Goal: Task Accomplishment & Management: Complete application form

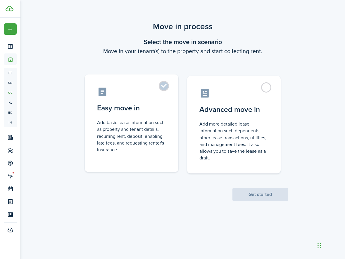
click at [164, 86] on label "Easy move in Add basic lease information such as property and tenant details, r…" at bounding box center [132, 124] width 94 height 98
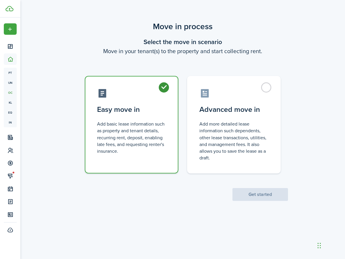
radio input "true"
click at [260, 195] on button "Get started" at bounding box center [260, 194] width 56 height 13
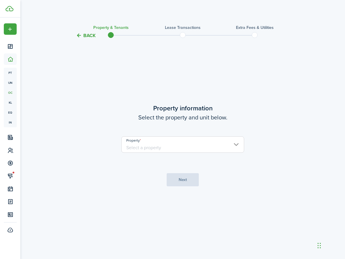
click at [236, 144] on input "Property" at bounding box center [182, 145] width 123 height 16
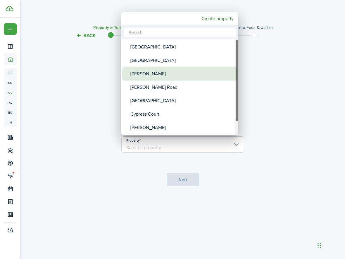
click at [163, 73] on div "[PERSON_NAME]" at bounding box center [181, 73] width 103 height 13
type input "[PERSON_NAME]"
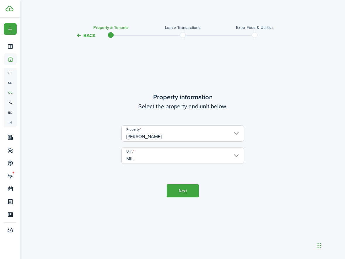
click at [184, 188] on button "Next" at bounding box center [183, 190] width 32 height 13
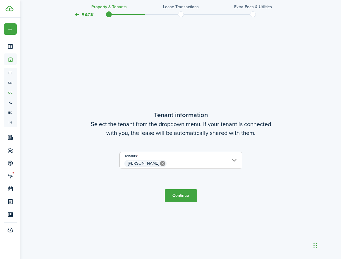
scroll to position [220, 0]
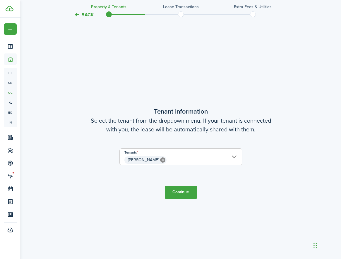
click at [186, 194] on button "Continue" at bounding box center [181, 192] width 32 height 13
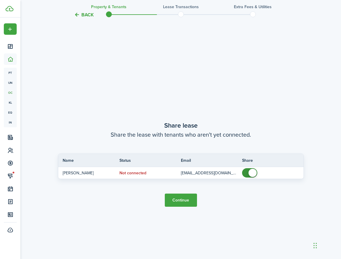
scroll to position [479, 0]
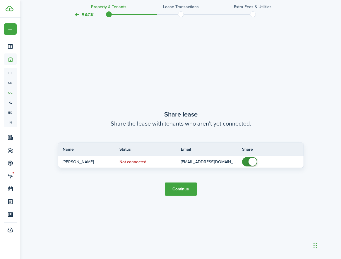
click at [179, 193] on button "Continue" at bounding box center [181, 189] width 32 height 13
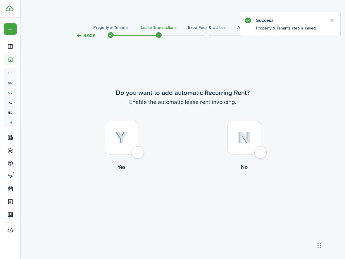
click at [135, 155] on div at bounding box center [122, 138] width 34 height 34
radio input "true"
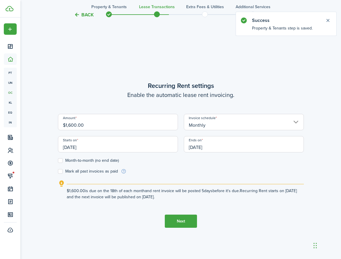
scroll to position [220, 0]
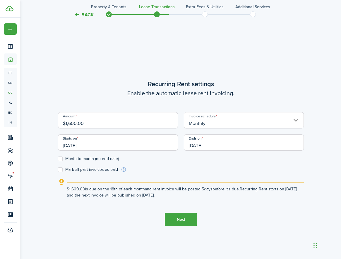
click at [87, 122] on input "$1,600.00" at bounding box center [118, 120] width 120 height 16
type input "$"
click at [69, 146] on input "[DATE]" at bounding box center [118, 142] width 120 height 16
type input "$1,700.00"
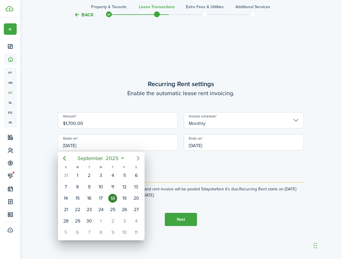
click at [140, 158] on icon "Next page" at bounding box center [137, 158] width 7 height 7
click at [136, 187] on div "11" at bounding box center [136, 187] width 9 height 9
type input "[DATE]"
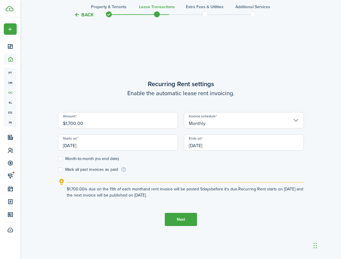
click at [220, 140] on input "[DATE]" at bounding box center [244, 142] width 120 height 16
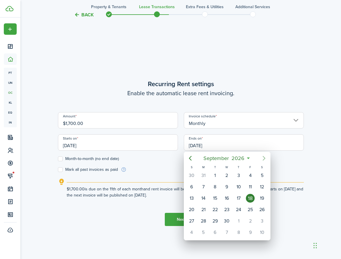
click at [262, 158] on icon "Next page" at bounding box center [263, 158] width 7 height 7
click at [193, 235] on div "31" at bounding box center [191, 232] width 9 height 9
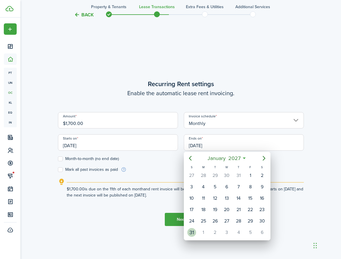
type input "[DATE]"
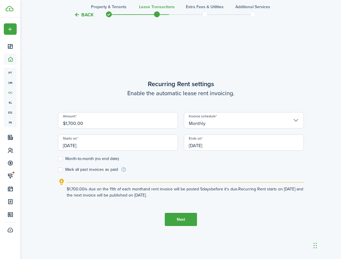
click at [122, 146] on input "[DATE]" at bounding box center [118, 142] width 120 height 16
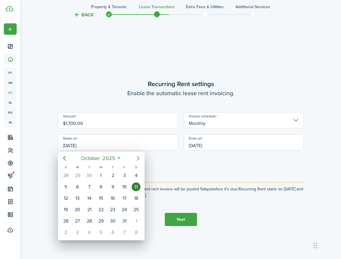
click at [139, 157] on icon "Next page" at bounding box center [137, 158] width 7 height 7
click at [132, 176] on div "[DATE]" at bounding box center [136, 175] width 12 height 11
type input "[DATE]"
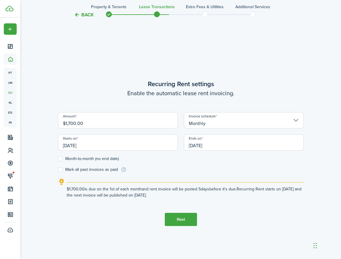
click at [243, 148] on input "[DATE]" at bounding box center [244, 142] width 120 height 16
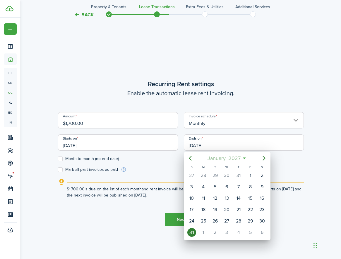
click at [243, 157] on mbsc-button "[DATE]" at bounding box center [223, 158] width 40 height 11
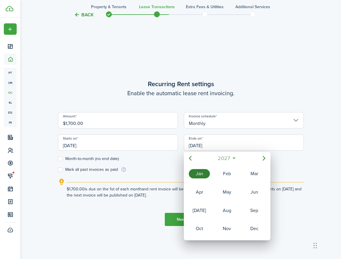
click at [231, 158] on span "2027" at bounding box center [223, 158] width 15 height 11
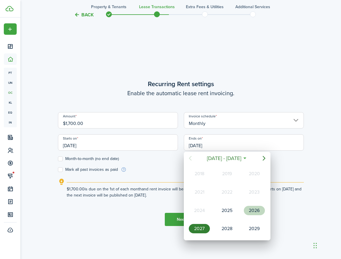
click at [247, 213] on div "2026" at bounding box center [254, 210] width 21 height 9
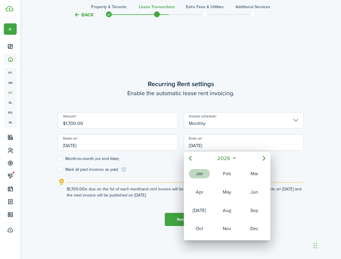
click at [196, 172] on div "Jan" at bounding box center [199, 173] width 21 height 9
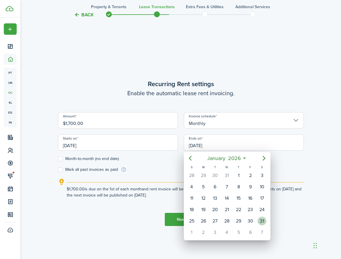
click at [262, 220] on div "31" at bounding box center [261, 221] width 9 height 9
type input "[DATE]"
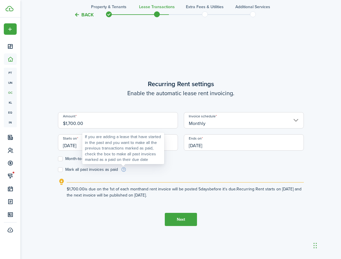
click at [122, 170] on info-icon at bounding box center [124, 169] width 6 height 5
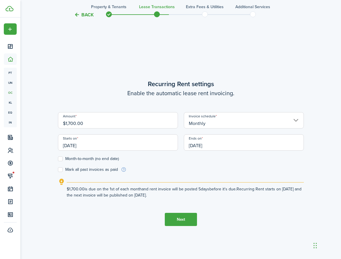
click at [183, 220] on button "Next" at bounding box center [181, 219] width 32 height 13
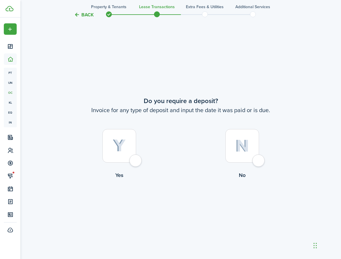
scroll to position [479, 0]
click at [135, 160] on div at bounding box center [119, 146] width 34 height 34
radio input "true"
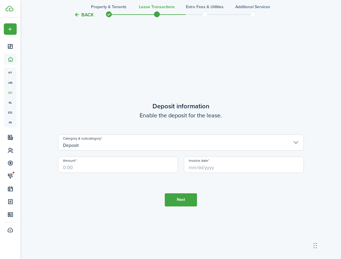
scroll to position [739, 0]
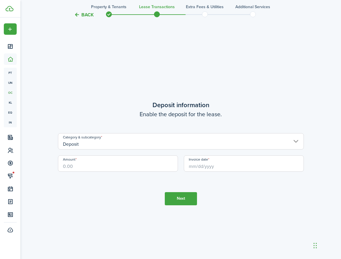
click at [292, 141] on input "Deposit" at bounding box center [181, 141] width 246 height 16
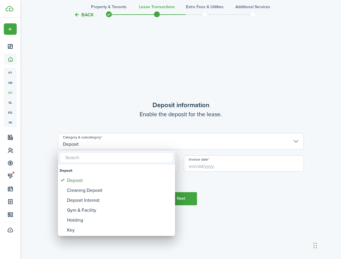
click at [274, 194] on div at bounding box center [170, 129] width 434 height 353
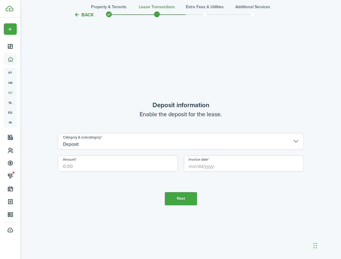
click at [87, 168] on input "Amount" at bounding box center [118, 164] width 120 height 16
click at [221, 164] on input "Invoice date" at bounding box center [244, 164] width 120 height 16
type input "$500.00"
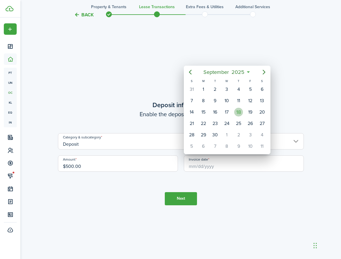
click at [239, 113] on div "18" at bounding box center [238, 112] width 9 height 9
type input "[DATE]"
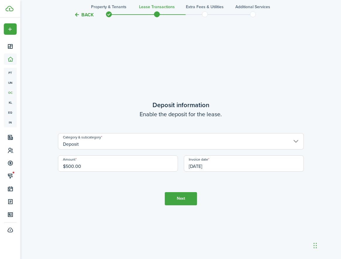
click at [184, 196] on button "Next" at bounding box center [181, 198] width 32 height 13
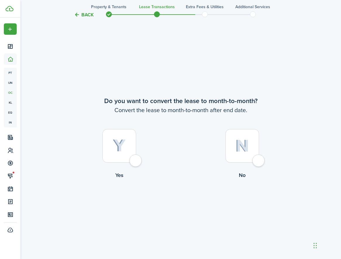
scroll to position [998, 0]
click at [259, 162] on div at bounding box center [242, 146] width 34 height 34
radio input "true"
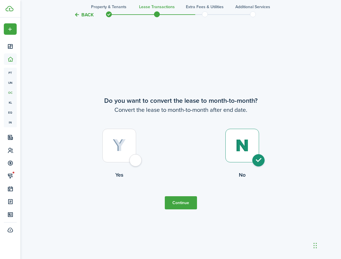
click at [186, 206] on button "Continue" at bounding box center [181, 202] width 32 height 13
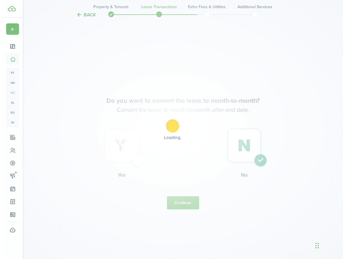
scroll to position [0, 0]
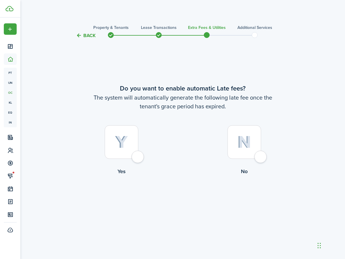
click at [137, 152] on div at bounding box center [122, 142] width 34 height 34
radio input "true"
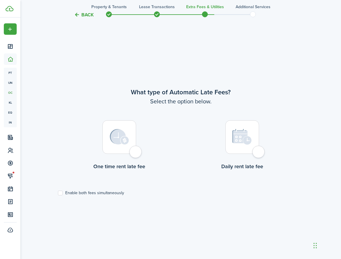
scroll to position [220, 0]
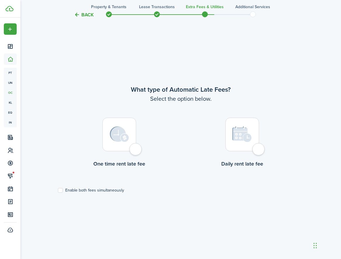
click at [259, 149] on div at bounding box center [242, 135] width 34 height 34
radio input "true"
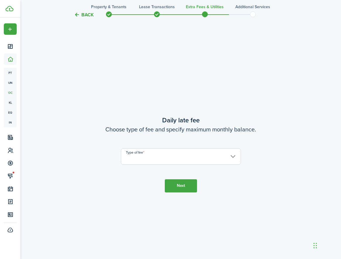
scroll to position [479, 0]
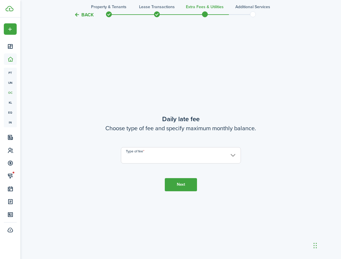
click at [234, 156] on input "Type of fee" at bounding box center [181, 155] width 120 height 16
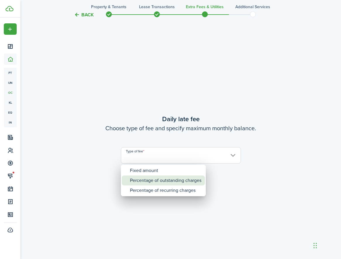
click at [171, 184] on div "Percentage of outstanding charges" at bounding box center [165, 181] width 71 height 10
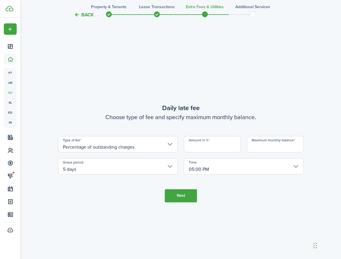
click at [168, 145] on input "Percentage of outstanding charges" at bounding box center [118, 144] width 120 height 16
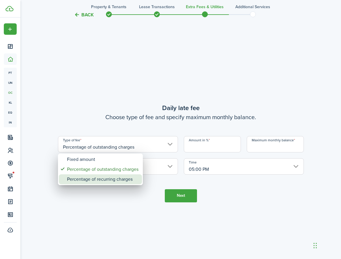
click at [118, 178] on div "Percentage of recurring charges" at bounding box center [102, 180] width 71 height 10
type input "Percentage of recurring charges"
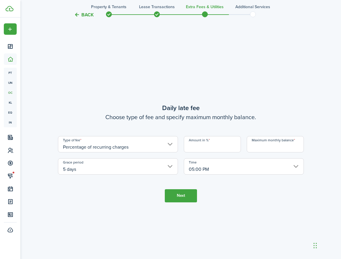
click at [201, 145] on input "Amount in %" at bounding box center [212, 144] width 57 height 16
type input "10"
click at [184, 197] on button "Next" at bounding box center [181, 195] width 32 height 13
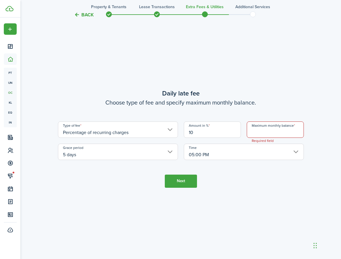
click at [271, 132] on input "Maximum monthly balance" at bounding box center [274, 130] width 57 height 16
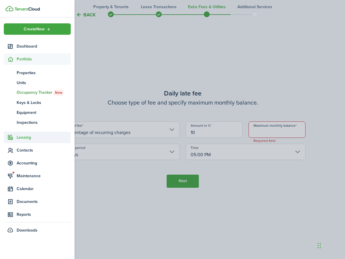
click at [25, 137] on span "Leasing" at bounding box center [44, 137] width 54 height 6
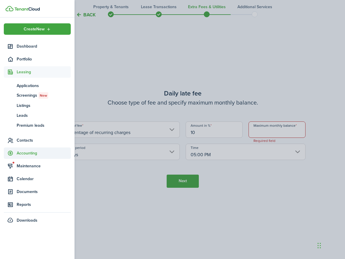
click at [23, 153] on span "Accounting" at bounding box center [44, 153] width 54 height 6
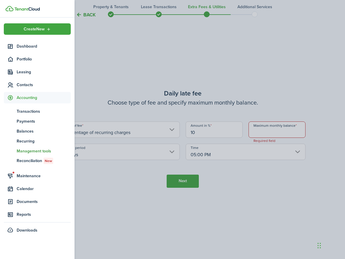
click at [27, 151] on span "Management tools" at bounding box center [44, 151] width 54 height 6
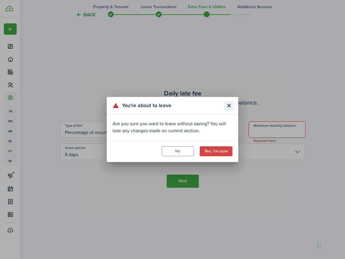
click at [229, 106] on button "Close modal" at bounding box center [229, 106] width 10 height 10
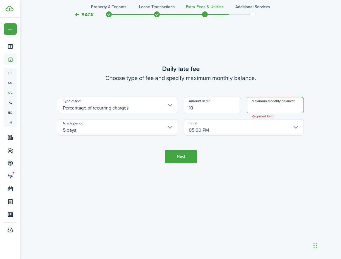
scroll to position [519, 0]
click at [314, 248] on div "Chat Widget" at bounding box center [325, 245] width 29 height 28
click at [315, 244] on div "Chat Widget" at bounding box center [325, 245] width 29 height 28
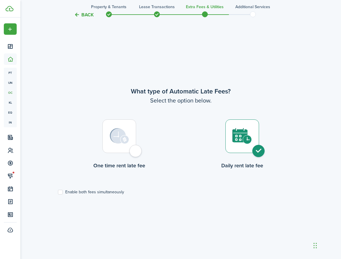
scroll to position [216, 0]
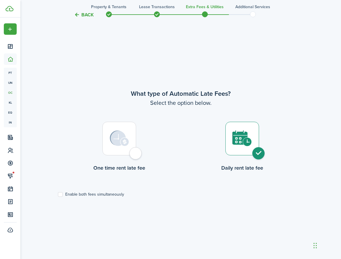
click at [60, 196] on label "Enable both fees simultaneously" at bounding box center [91, 194] width 66 height 5
click at [58, 195] on input "Enable both fees simultaneously" at bounding box center [58, 195] width 0 height 0
checkbox input "true"
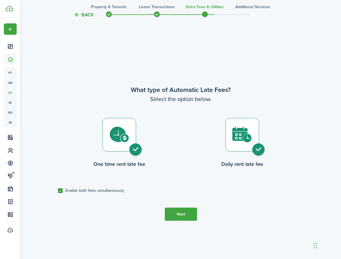
scroll to position [220, 0]
click at [168, 213] on button "Next" at bounding box center [181, 214] width 32 height 13
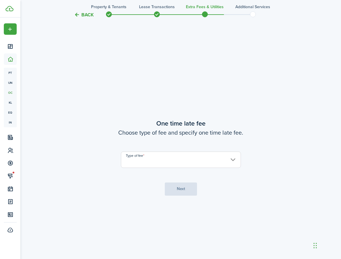
scroll to position [479, 0]
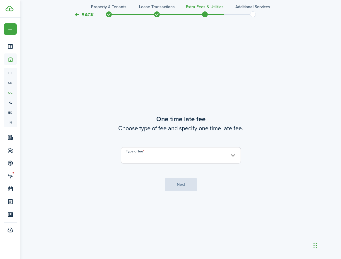
click at [230, 156] on input "Type of fee" at bounding box center [181, 155] width 120 height 16
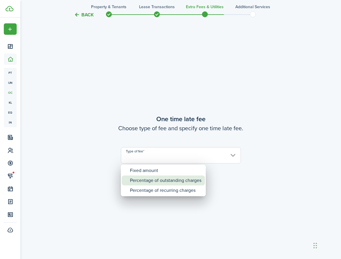
click at [169, 181] on div "Percentage of outstanding charges" at bounding box center [165, 181] width 71 height 10
type input "Percentage of outstanding charges"
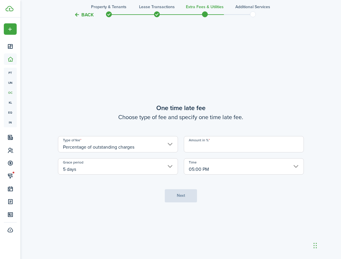
click at [201, 147] on input "Amount in %" at bounding box center [244, 144] width 120 height 16
click at [170, 145] on input "Percentage of outstanding charges" at bounding box center [118, 144] width 120 height 16
type input "10"
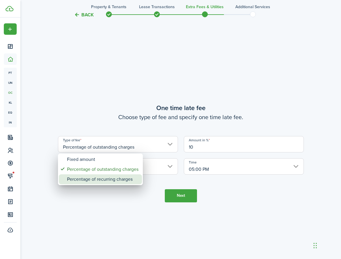
click at [125, 176] on div "Percentage of recurring charges" at bounding box center [102, 180] width 71 height 10
type input "Percentage of recurring charges"
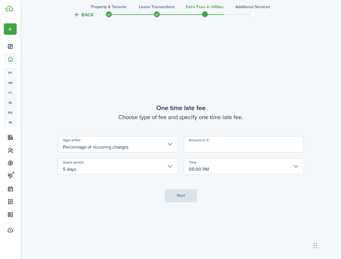
click at [209, 147] on input "Amount in %" at bounding box center [244, 144] width 120 height 16
type input "10"
click at [185, 195] on button "Next" at bounding box center [181, 195] width 32 height 13
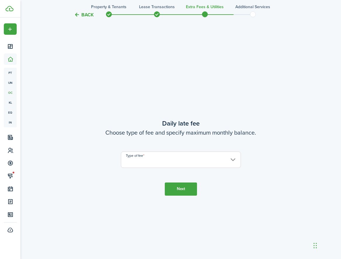
scroll to position [739, 0]
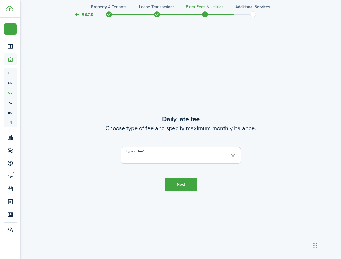
click at [229, 156] on input "Type of fee" at bounding box center [181, 155] width 120 height 16
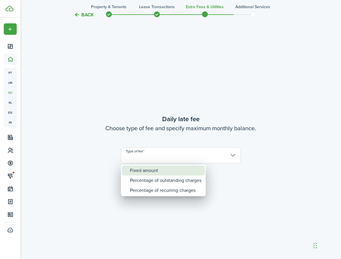
click at [162, 175] on div "Fixed amount" at bounding box center [165, 171] width 71 height 10
type input "Fixed amount"
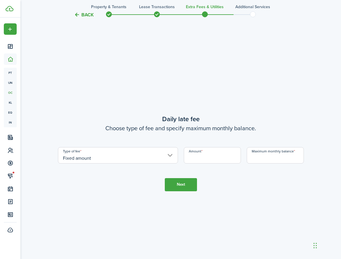
click at [196, 160] on input "Amount" at bounding box center [212, 155] width 57 height 16
type input "$10.00"
click at [284, 156] on input "Maximum monthly balance" at bounding box center [274, 155] width 57 height 16
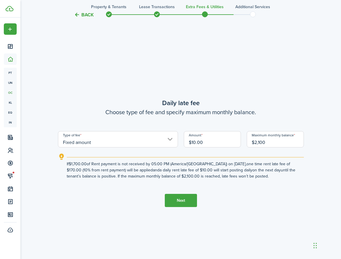
type input "$2,100.00"
click at [179, 200] on button "Next" at bounding box center [181, 200] width 32 height 13
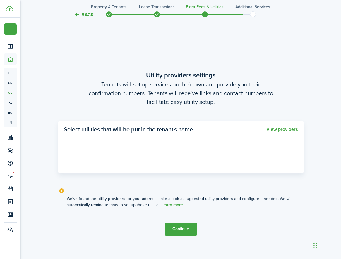
scroll to position [998, 0]
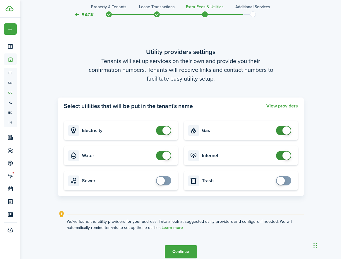
checkbox input "false"
click at [164, 131] on span at bounding box center [166, 131] width 8 height 8
checkbox input "false"
click at [163, 156] on span at bounding box center [166, 156] width 8 height 8
click at [284, 153] on span at bounding box center [286, 156] width 8 height 8
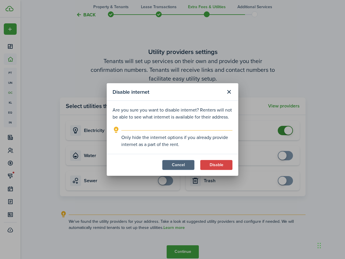
click at [183, 165] on button "Cancel" at bounding box center [178, 165] width 32 height 10
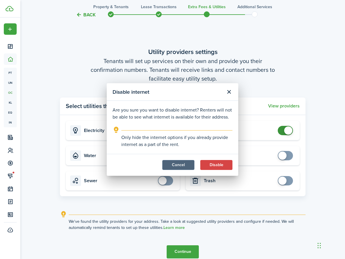
checkbox input "true"
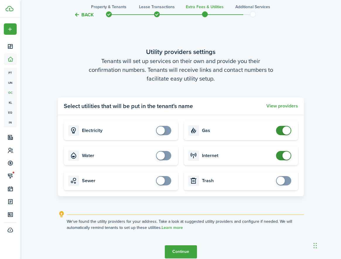
click at [286, 129] on span at bounding box center [286, 131] width 8 height 8
checkbox input "true"
click at [286, 129] on span at bounding box center [283, 130] width 6 height 9
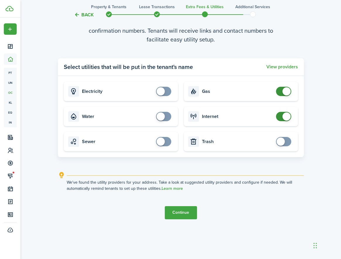
scroll to position [1037, 0]
click at [182, 214] on button "Continue" at bounding box center [181, 212] width 32 height 13
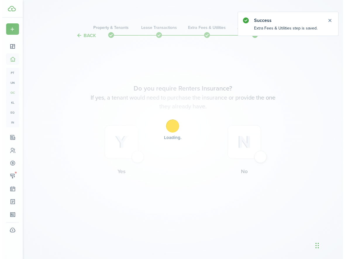
scroll to position [0, 0]
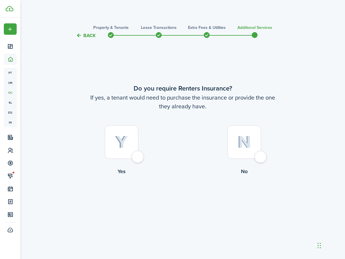
click at [261, 159] on div at bounding box center [244, 142] width 34 height 34
radio input "true"
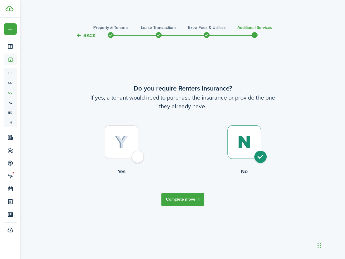
click at [84, 36] on button "Back" at bounding box center [86, 35] width 20 height 6
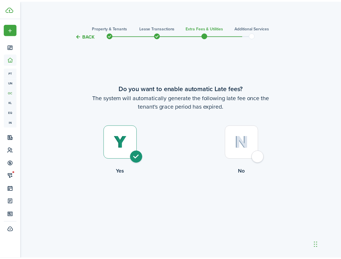
scroll to position [998, 0]
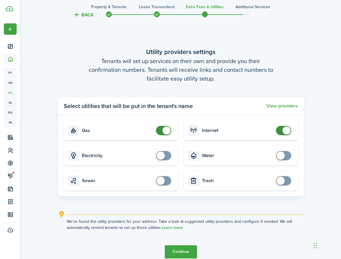
click at [84, 36] on tc-wizard-step "Utility providers settings Tenants will set up services on their own and provid…" at bounding box center [181, 152] width 246 height 259
click at [84, 15] on button "Back" at bounding box center [84, 15] width 20 height 6
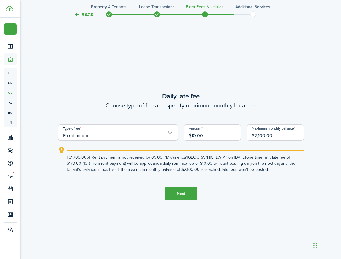
scroll to position [739, 0]
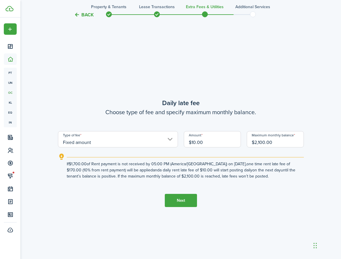
click at [84, 15] on button "Back" at bounding box center [84, 15] width 20 height 6
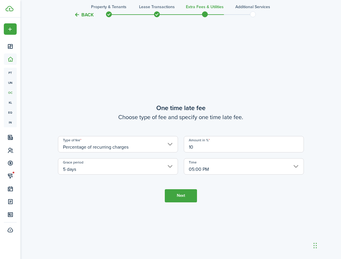
click at [84, 15] on button "Back" at bounding box center [84, 15] width 20 height 6
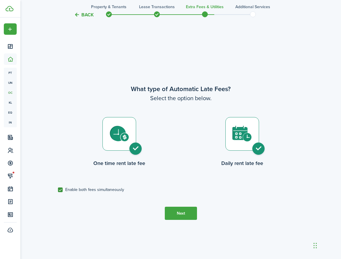
scroll to position [220, 0]
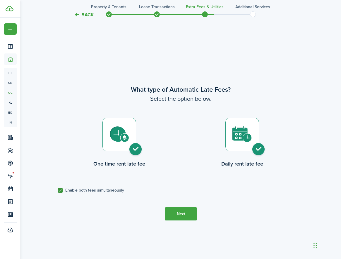
click at [88, 15] on button "Back" at bounding box center [84, 15] width 20 height 6
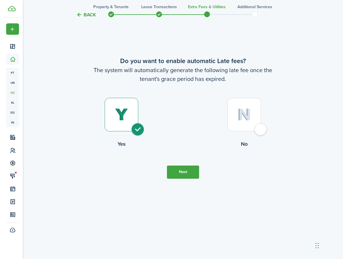
scroll to position [0, 0]
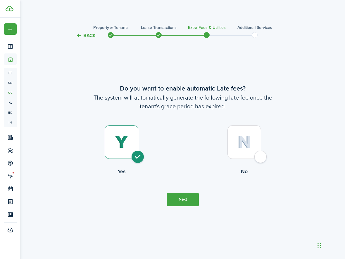
click at [88, 15] on dashboard-content "Back Property & Tenants Lease Transactions Extra fees & Utilities Additional Se…" at bounding box center [182, 129] width 324 height 259
click at [90, 37] on button "Back" at bounding box center [86, 35] width 20 height 6
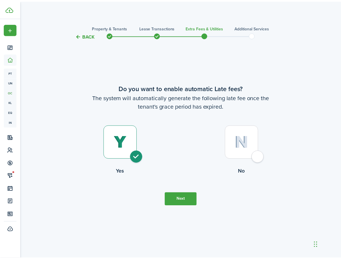
scroll to position [998, 0]
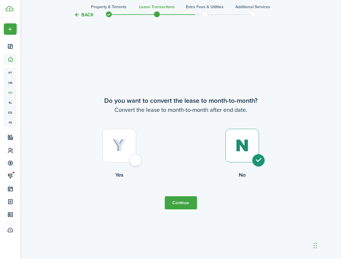
click at [86, 16] on button "Back" at bounding box center [84, 15] width 20 height 6
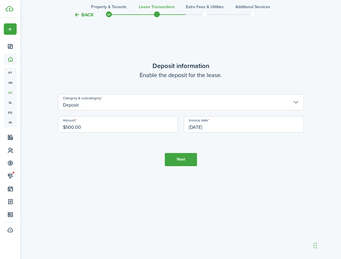
scroll to position [778, 0]
click at [177, 160] on button "Next" at bounding box center [181, 159] width 32 height 13
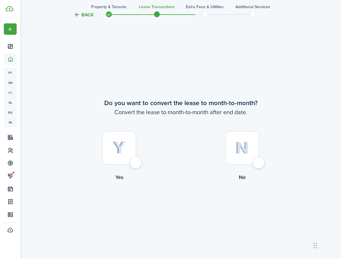
scroll to position [998, 0]
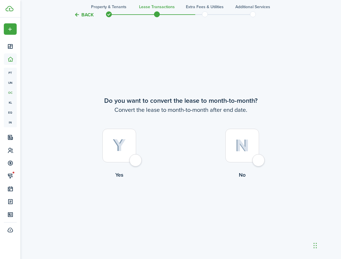
click at [259, 160] on div at bounding box center [242, 146] width 34 height 34
radio input "true"
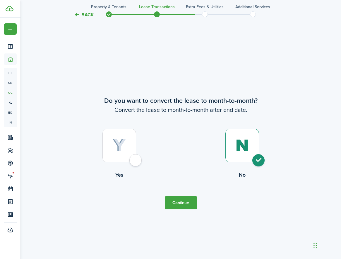
click at [189, 208] on button "Continue" at bounding box center [181, 202] width 32 height 13
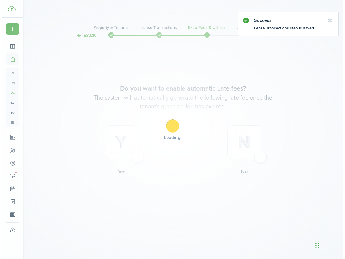
scroll to position [0, 0]
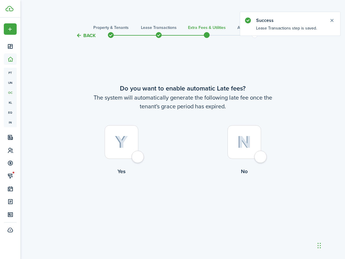
click at [144, 157] on label "Yes" at bounding box center [121, 151] width 123 height 53
radio input "true"
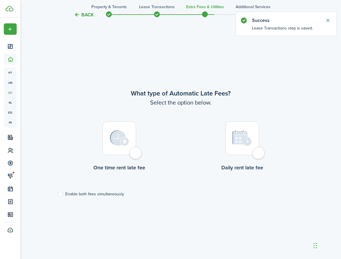
scroll to position [220, 0]
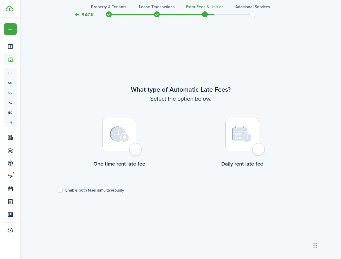
click at [60, 190] on label "Enable both fees simultaneously" at bounding box center [91, 190] width 66 height 5
click at [58, 191] on input "Enable both fees simultaneously" at bounding box center [58, 191] width 0 height 0
checkbox input "true"
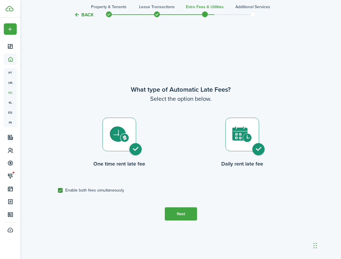
click at [180, 212] on button "Next" at bounding box center [181, 214] width 32 height 13
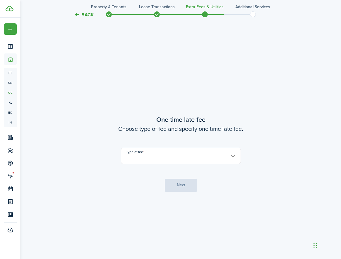
scroll to position [479, 0]
click at [232, 156] on input "Type of fee" at bounding box center [181, 155] width 120 height 16
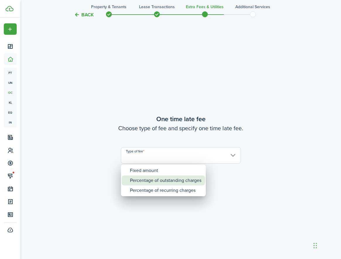
click at [158, 181] on div "Percentage of outstanding charges" at bounding box center [165, 181] width 71 height 10
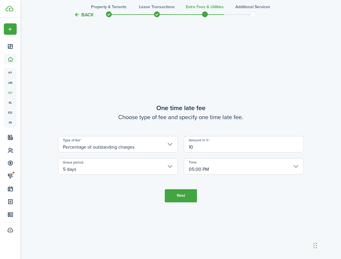
click at [166, 144] on input "Percentage of outstanding charges" at bounding box center [118, 144] width 120 height 16
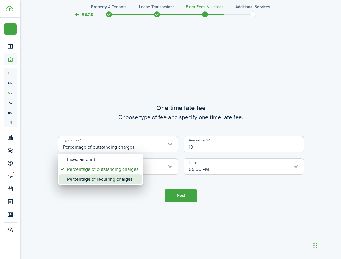
click at [122, 181] on div "Percentage of recurring charges" at bounding box center [102, 180] width 71 height 10
type input "Percentage of recurring charges"
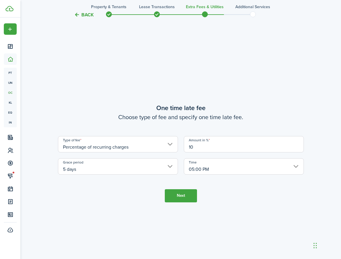
click at [182, 201] on button "Next" at bounding box center [181, 195] width 32 height 13
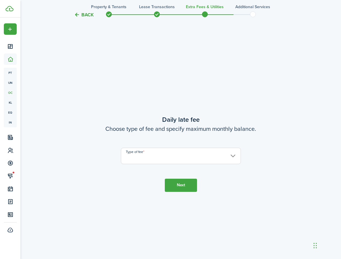
scroll to position [739, 0]
click at [232, 156] on input "Type of fee" at bounding box center [181, 155] width 120 height 16
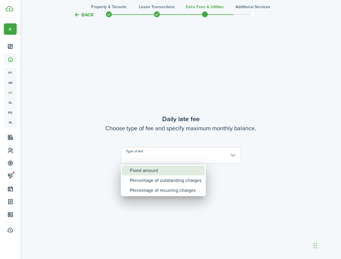
click at [163, 172] on div "Fixed amount" at bounding box center [165, 171] width 71 height 10
type input "Fixed amount"
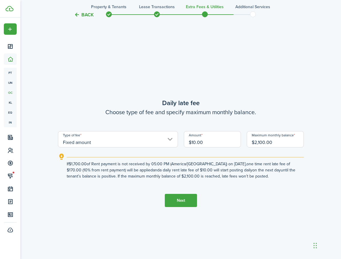
click at [183, 203] on button "Next" at bounding box center [181, 200] width 32 height 13
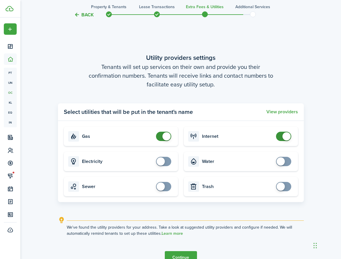
scroll to position [998, 0]
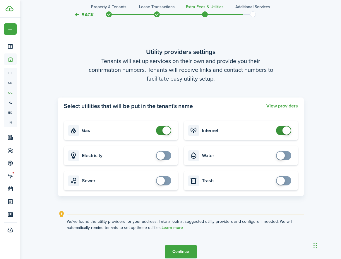
checkbox input "false"
click at [166, 129] on span at bounding box center [166, 131] width 8 height 8
click at [181, 254] on button "Continue" at bounding box center [181, 252] width 32 height 13
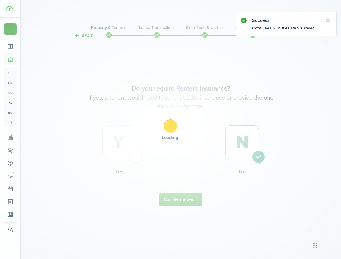
scroll to position [0, 0]
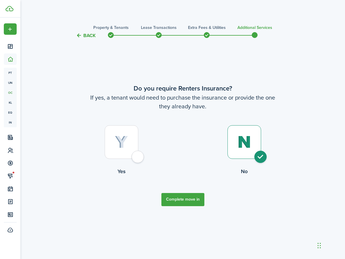
click at [189, 201] on button "Complete move in" at bounding box center [182, 199] width 43 height 13
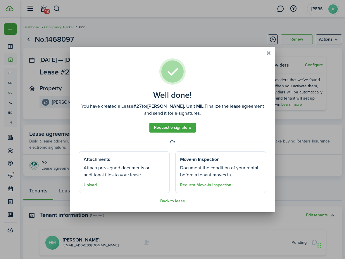
click at [90, 186] on button "Upload" at bounding box center [90, 185] width 13 height 5
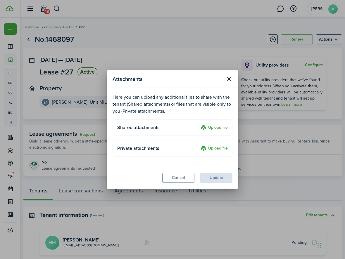
click at [215, 127] on label "Upload file" at bounding box center [214, 128] width 27 height 7
click at [198, 125] on input "Upload file" at bounding box center [198, 125] width 0 height 0
click at [215, 128] on label "Upload file" at bounding box center [214, 128] width 27 height 7
click at [198, 125] on input "Upload file" at bounding box center [198, 125] width 0 height 0
click at [215, 128] on label "Upload file" at bounding box center [214, 128] width 27 height 7
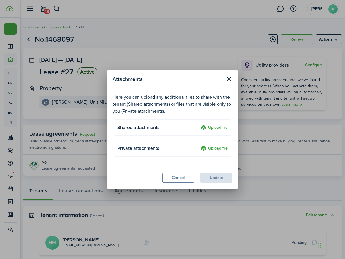
click at [198, 125] on input "Upload file" at bounding box center [198, 125] width 0 height 0
click at [229, 79] on button "Close modal" at bounding box center [229, 79] width 10 height 10
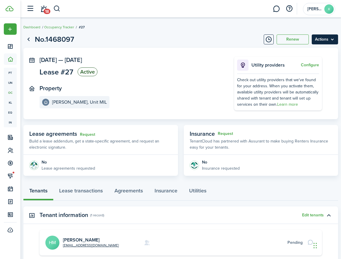
click at [327, 39] on menu-btn "Actions" at bounding box center [324, 39] width 26 height 10
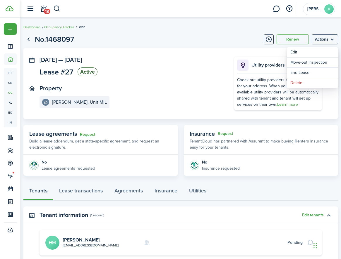
click at [187, 83] on panel-main-inner "[DATE] — [DATE] Lease #27 Active Property [PERSON_NAME][GEOGRAPHIC_DATA] MIL" at bounding box center [127, 83] width 177 height 52
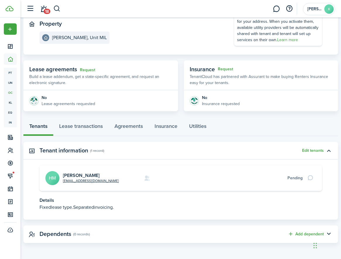
scroll to position [64, 0]
